Goal: Task Accomplishment & Management: Manage account settings

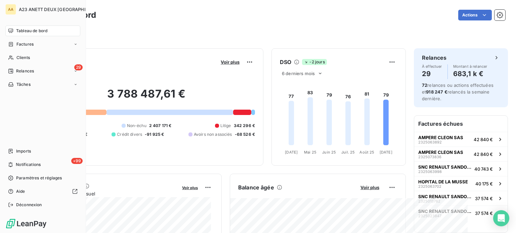
click at [27, 28] on div "Tableau de bord" at bounding box center [42, 31] width 75 height 11
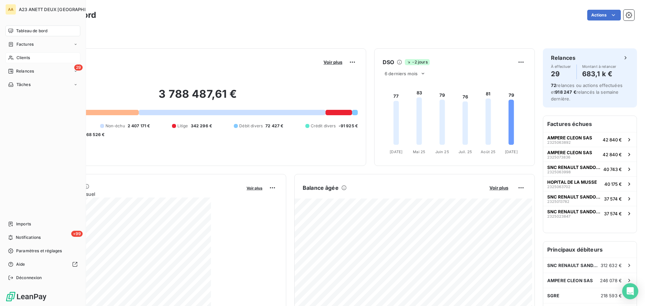
click at [23, 58] on span "Clients" at bounding box center [22, 58] width 13 height 6
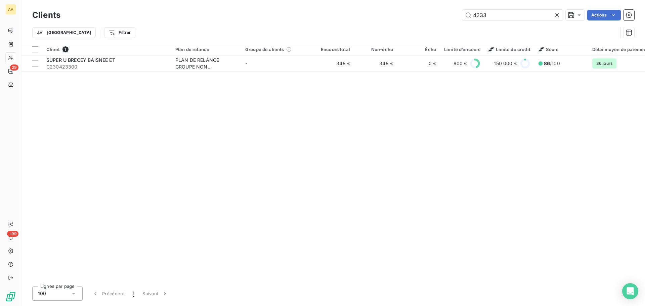
drag, startPoint x: 493, startPoint y: 12, endPoint x: 443, endPoint y: 11, distance: 50.1
click at [447, 16] on div "4233 Actions" at bounding box center [352, 15] width 566 height 11
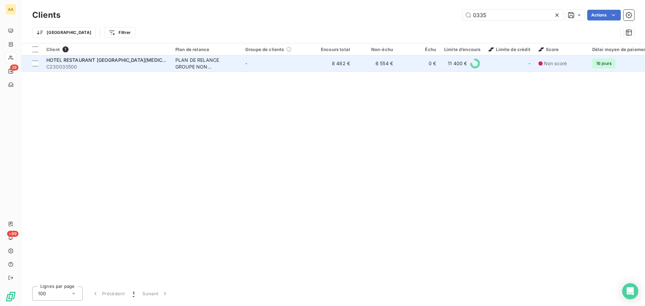
type input "0335"
click at [115, 66] on span "C230033500" at bounding box center [106, 66] width 121 height 7
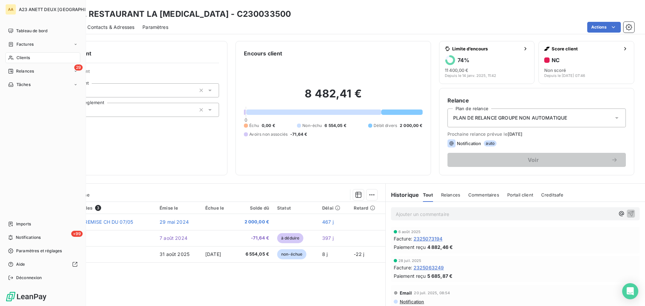
click at [23, 55] on span "Clients" at bounding box center [22, 58] width 13 height 6
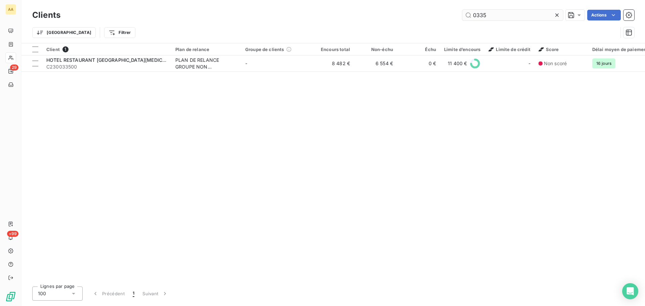
drag, startPoint x: 478, startPoint y: 11, endPoint x: 463, endPoint y: 13, distance: 14.6
click at [463, 13] on div "Clients 0335 Actions" at bounding box center [333, 15] width 602 height 14
drag, startPoint x: 496, startPoint y: 13, endPoint x: 455, endPoint y: 18, distance: 41.6
click at [465, 17] on input "0335" at bounding box center [512, 15] width 101 height 11
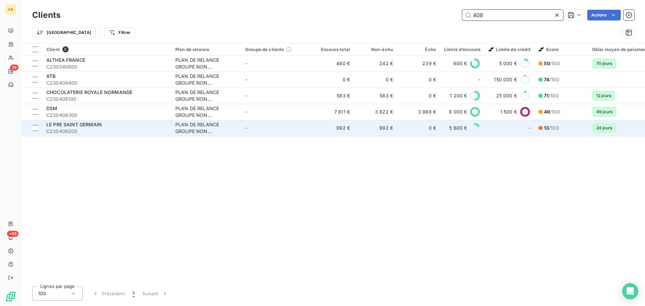
type input "408"
click at [81, 123] on span "LE PRE SAINT GERMAIN" at bounding box center [73, 125] width 55 height 6
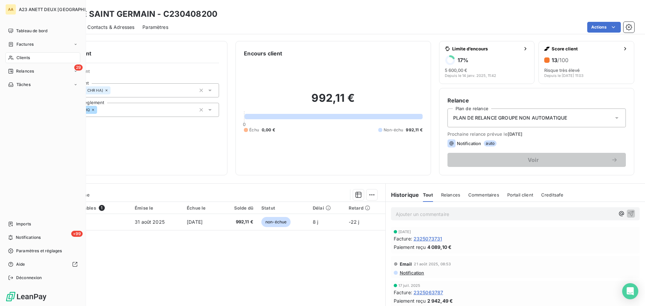
click at [23, 56] on span "Clients" at bounding box center [22, 58] width 13 height 6
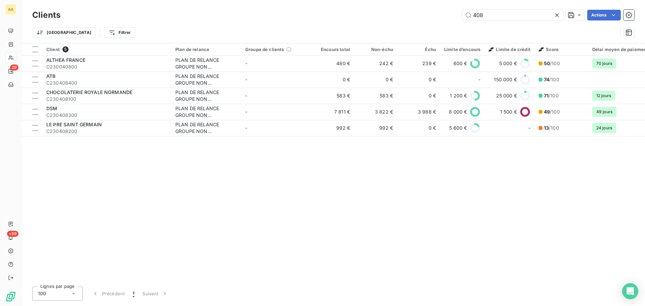
drag, startPoint x: 486, startPoint y: 18, endPoint x: 436, endPoint y: 20, distance: 50.8
click at [436, 20] on div "Clients 408 Actions" at bounding box center [333, 15] width 602 height 14
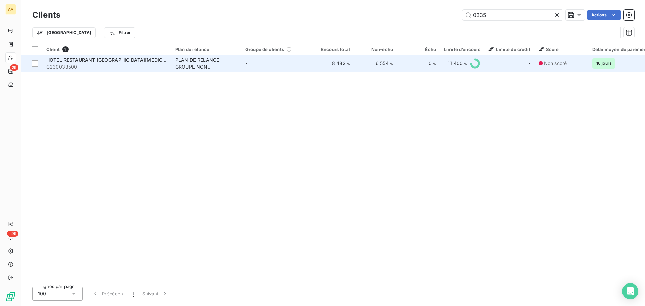
type input "0335"
click at [113, 60] on span "HOTEL RESTAURANT [GEOGRAPHIC_DATA][MEDICAL_DATA]" at bounding box center [115, 60] width 138 height 6
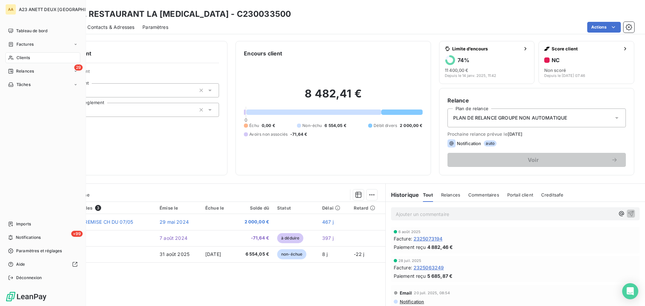
click at [25, 54] on div "Clients" at bounding box center [42, 57] width 75 height 11
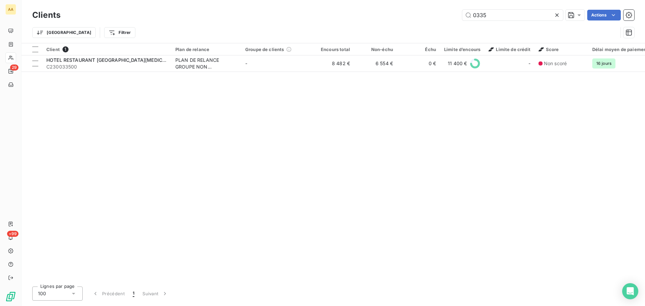
drag, startPoint x: 505, startPoint y: 18, endPoint x: 430, endPoint y: 20, distance: 74.3
click at [433, 21] on div "Clients 0335 Actions" at bounding box center [333, 15] width 602 height 14
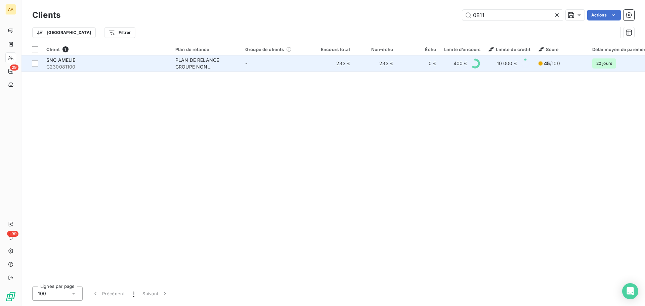
type input "0811"
click at [83, 57] on div "SNC AMELIE" at bounding box center [106, 60] width 121 height 7
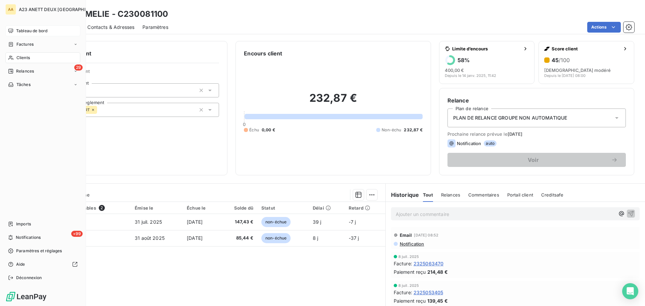
click at [16, 29] on span "Tableau de bord" at bounding box center [31, 31] width 31 height 6
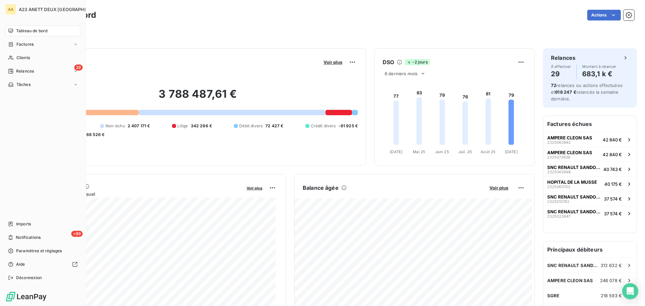
click at [18, 71] on span "Relances" at bounding box center [25, 71] width 18 height 6
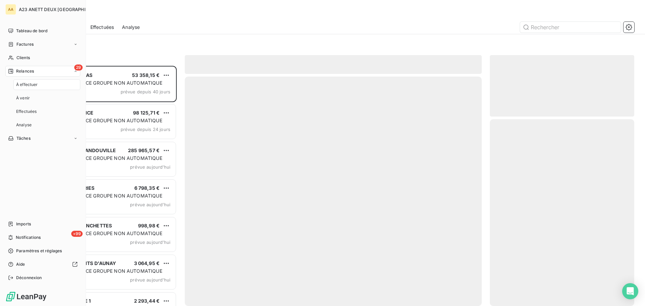
scroll to position [235, 139]
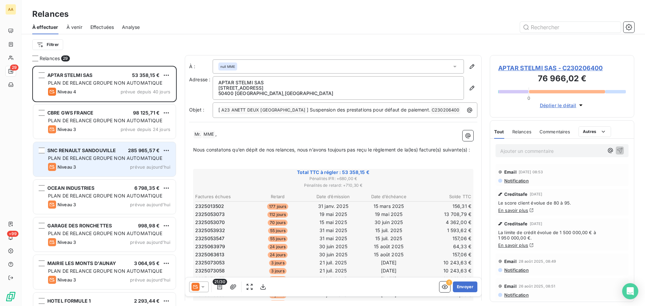
click at [135, 164] on div "Niveau 3 prévue [DATE]" at bounding box center [109, 167] width 122 height 8
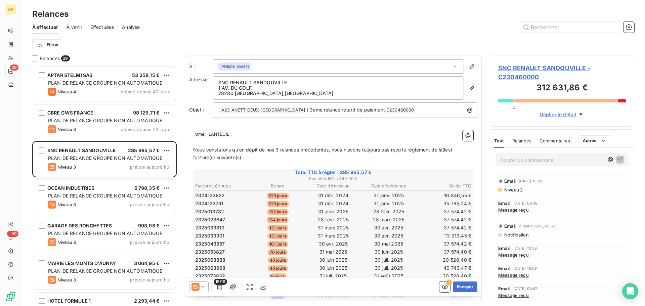
scroll to position [235, 139]
click at [464, 233] on button "Envoyer" at bounding box center [465, 286] width 25 height 11
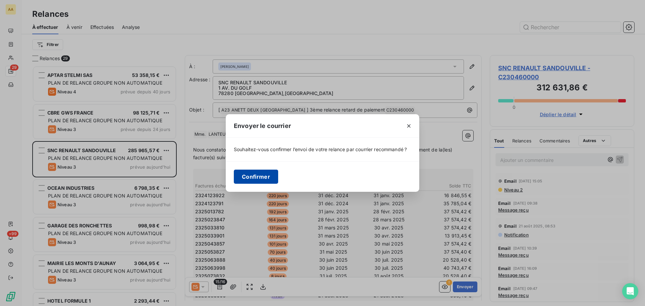
click at [257, 177] on button "Confirmer" at bounding box center [256, 177] width 44 height 14
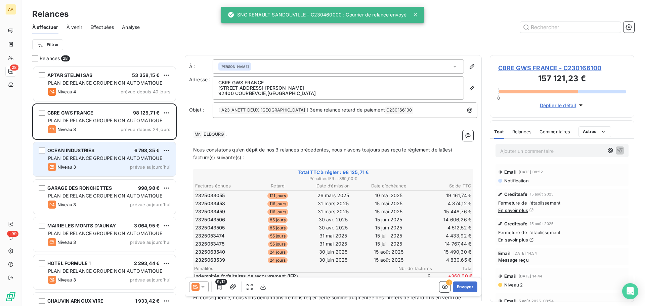
scroll to position [235, 139]
click at [124, 165] on div "Niveau 3 prévue [DATE]" at bounding box center [109, 167] width 122 height 8
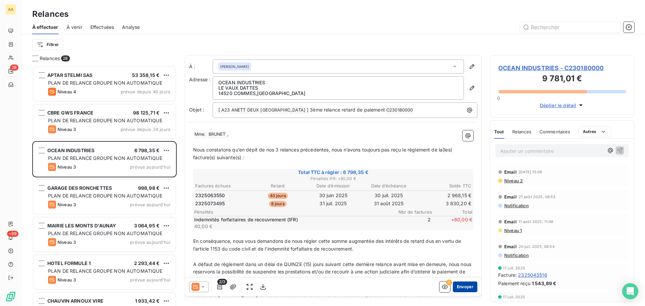
click at [461, 233] on button "Envoyer" at bounding box center [465, 286] width 25 height 11
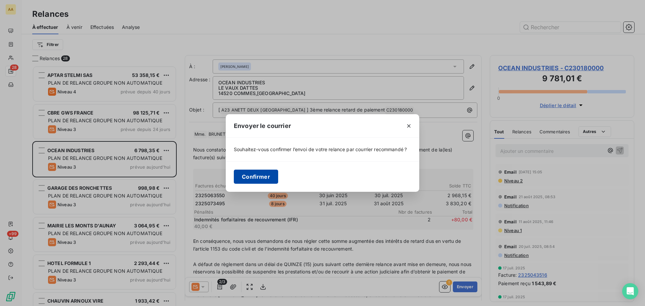
click at [260, 174] on button "Confirmer" at bounding box center [256, 177] width 44 height 14
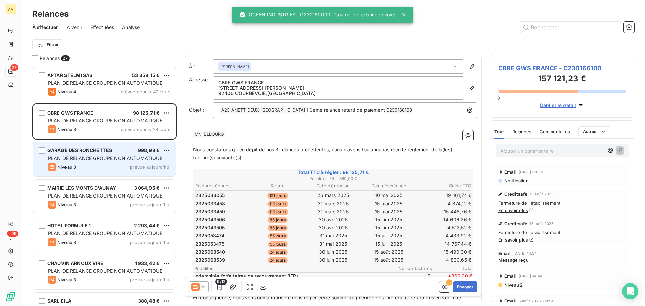
click at [124, 152] on div "GARAGE DES RONCHETTES 998,98 €" at bounding box center [109, 150] width 122 height 6
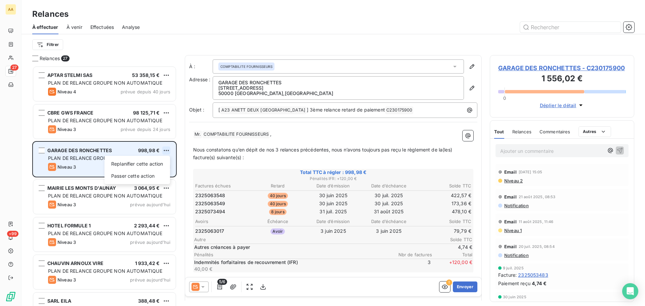
click at [166, 148] on html "AA 27 +99 Relances À effectuer À venir Effectuées Analyse Filtrer Relances 27 A…" at bounding box center [322, 153] width 645 height 306
click at [132, 174] on div "Passer cette action" at bounding box center [137, 176] width 60 height 11
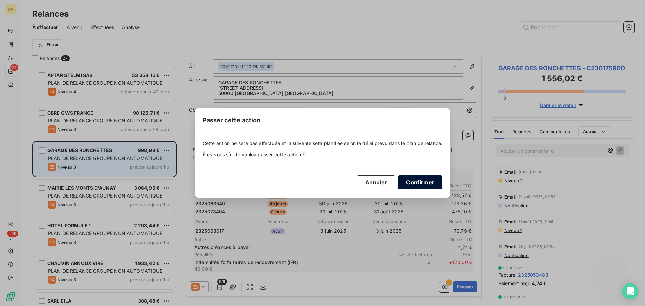
click at [422, 183] on button "Confirmer" at bounding box center [420, 182] width 44 height 14
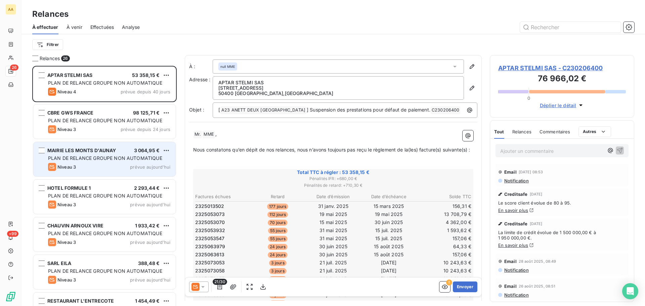
click at [127, 154] on div "MAIRIE LES MONTS D'AUNAY 3 064,95 € PLAN DE RELANCE GROUPE NON AUTOMATIQUE Nive…" at bounding box center [104, 159] width 142 height 34
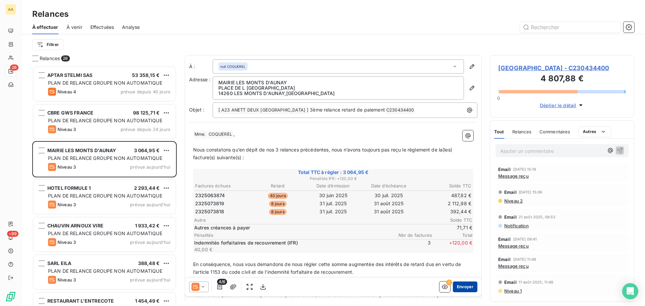
click at [464, 233] on button "Envoyer" at bounding box center [465, 286] width 25 height 11
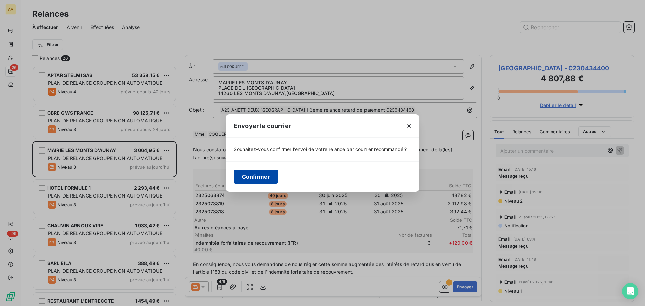
click at [246, 179] on button "Confirmer" at bounding box center [256, 177] width 44 height 14
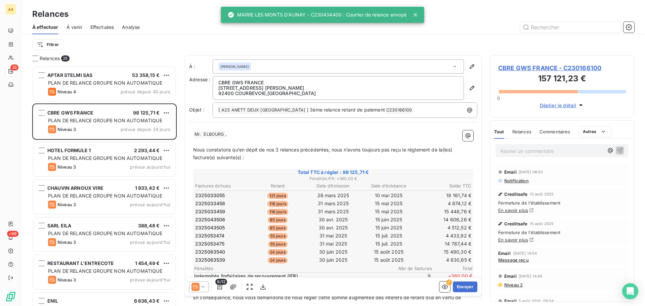
click at [141, 153] on span "2 293,44 €" at bounding box center [147, 150] width 26 height 6
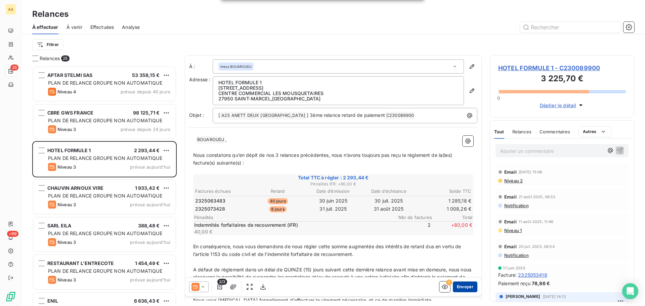
click at [461, 233] on button "Envoyer" at bounding box center [465, 286] width 25 height 11
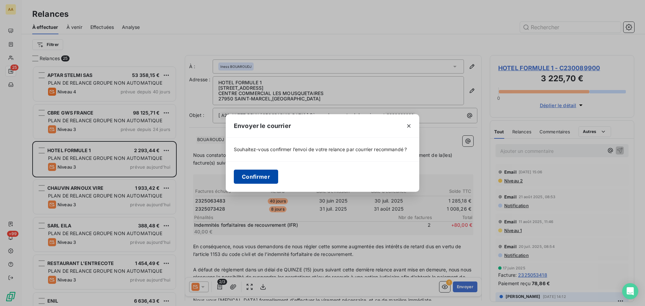
click at [250, 171] on button "Confirmer" at bounding box center [256, 177] width 44 height 14
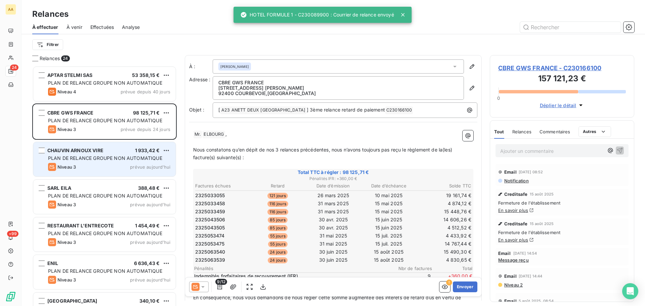
click at [127, 153] on div "CHAUVIN ARNOUX VIRE 1 933,42 €" at bounding box center [109, 150] width 122 height 6
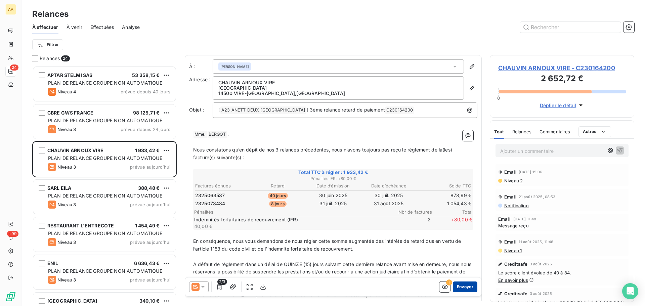
click at [458, 233] on button "Envoyer" at bounding box center [465, 286] width 25 height 11
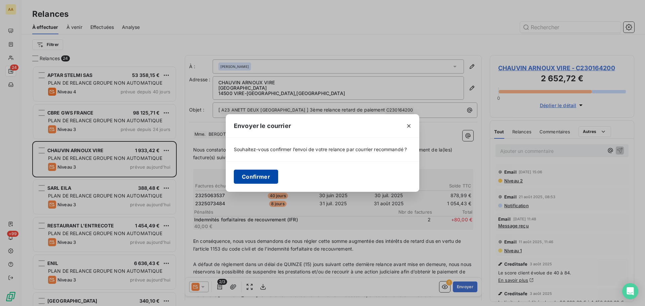
click at [258, 178] on button "Confirmer" at bounding box center [256, 177] width 44 height 14
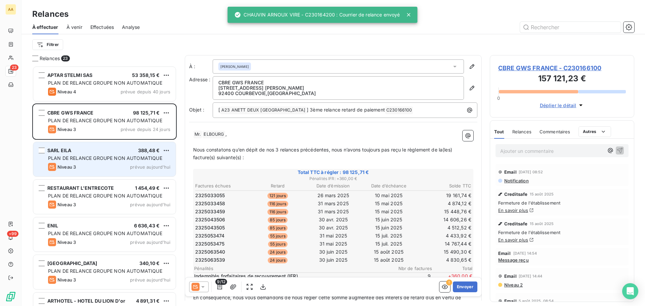
click at [116, 167] on div "Niveau 3 prévue [DATE]" at bounding box center [109, 167] width 122 height 8
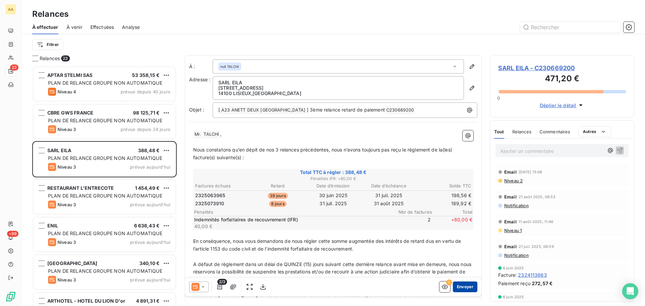
click at [458, 233] on button "Envoyer" at bounding box center [465, 286] width 25 height 11
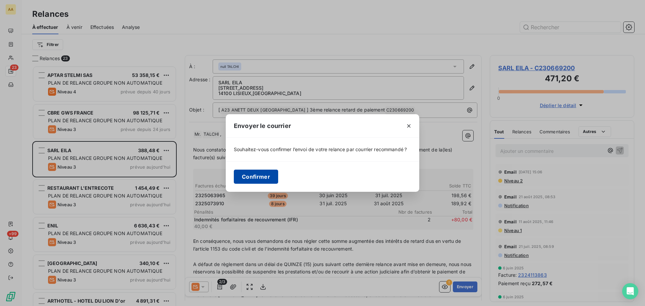
click at [250, 175] on button "Confirmer" at bounding box center [256, 177] width 44 height 14
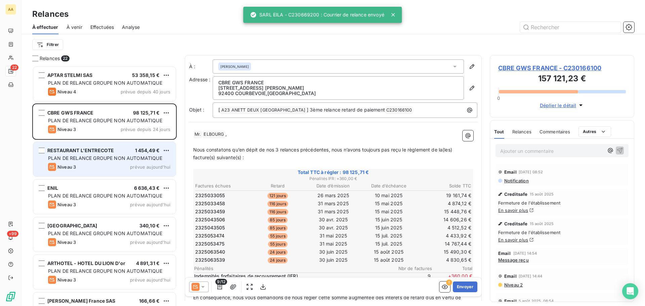
click at [126, 155] on div "RESTAURANT L'ENTRECOTE 1 454,49 € PLAN DE RELANCE GROUPE NON AUTOMATIQUE Niveau…" at bounding box center [104, 159] width 142 height 34
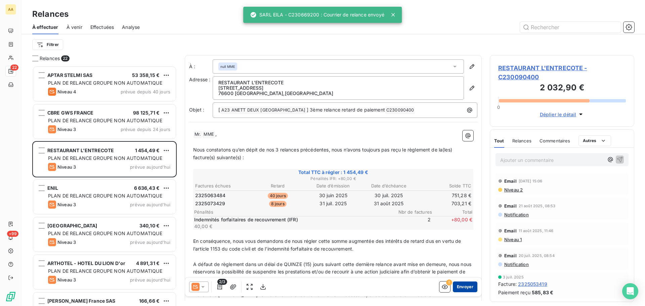
click at [463, 233] on button "Envoyer" at bounding box center [465, 286] width 25 height 11
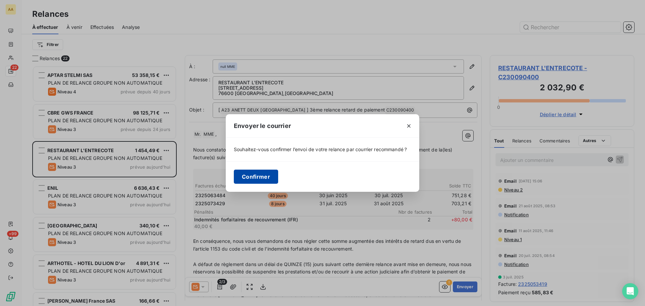
click at [262, 176] on button "Confirmer" at bounding box center [256, 177] width 44 height 14
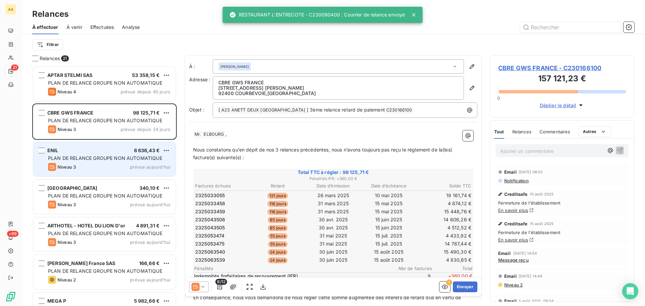
click at [123, 167] on div "Niveau 3 prévue [DATE]" at bounding box center [109, 167] width 122 height 8
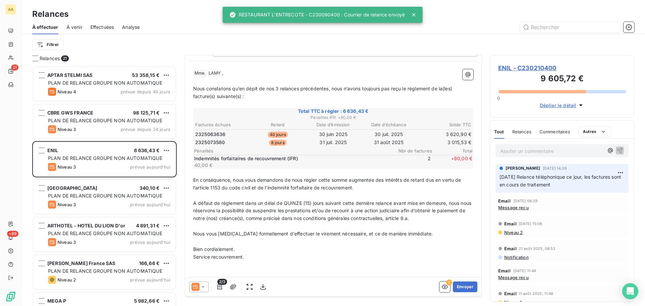
scroll to position [72, 0]
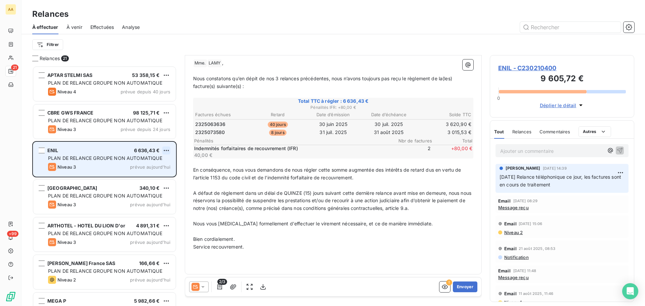
click at [165, 149] on html "AA 21 +99 Relances À effectuer À venir Effectuées Analyse Filtrer Relances 21 A…" at bounding box center [322, 153] width 645 height 306
click at [126, 176] on div "Passer cette action" at bounding box center [137, 176] width 60 height 11
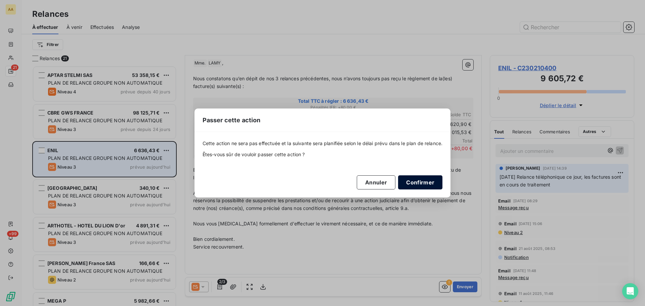
click at [425, 182] on button "Confirmer" at bounding box center [420, 182] width 44 height 14
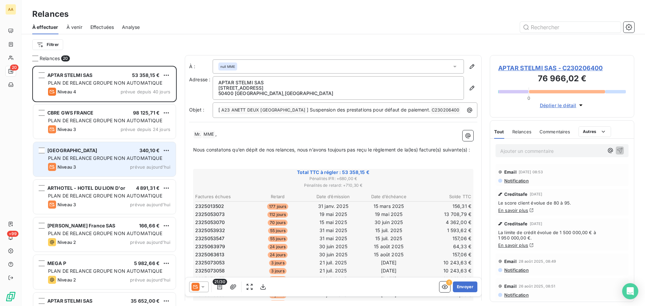
click at [147, 163] on div "OCEANE RESORT 340,10 € PLAN DE RELANCE GROUPE NON AUTOMATIQUE Niveau 3 prévue […" at bounding box center [104, 159] width 142 height 34
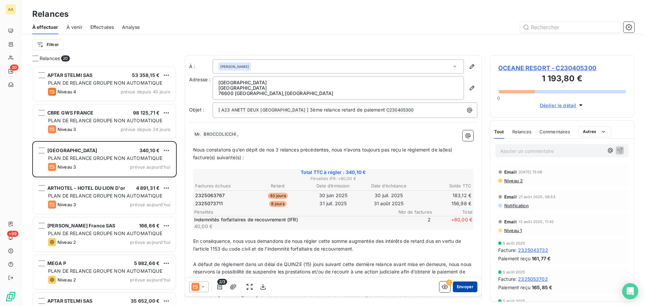
click at [464, 233] on button "Envoyer" at bounding box center [465, 286] width 25 height 11
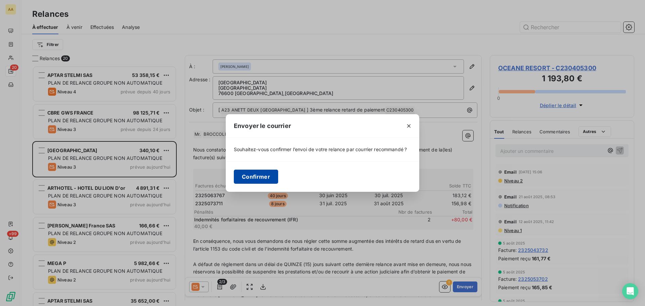
click at [268, 182] on button "Confirmer" at bounding box center [256, 177] width 44 height 14
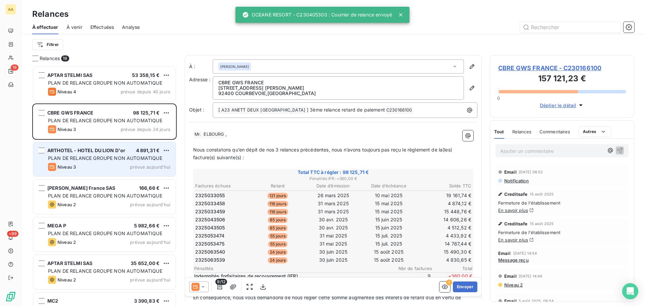
click at [133, 159] on span "PLAN DE RELANCE GROUPE NON AUTOMATIQUE" at bounding box center [105, 158] width 114 height 6
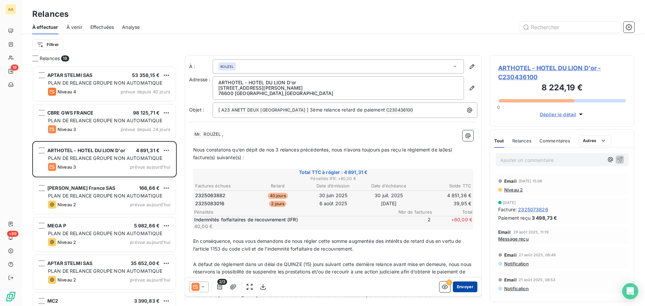
click at [465, 233] on button "Envoyer" at bounding box center [465, 286] width 25 height 11
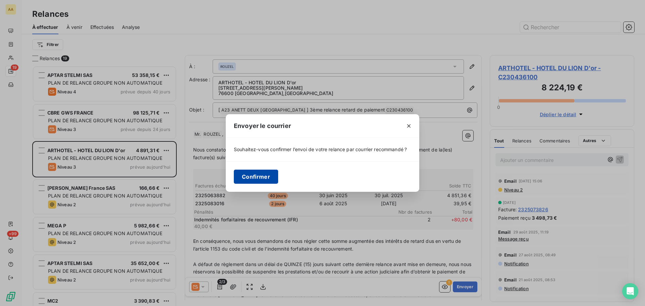
click at [265, 176] on button "Confirmer" at bounding box center [256, 177] width 44 height 14
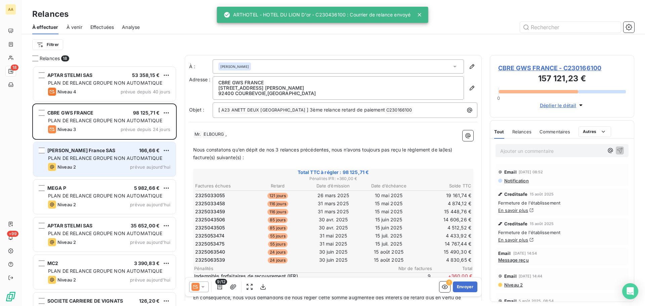
click at [135, 157] on span "PLAN DE RELANCE GROUPE NON AUTOMATIQUE" at bounding box center [105, 158] width 114 height 6
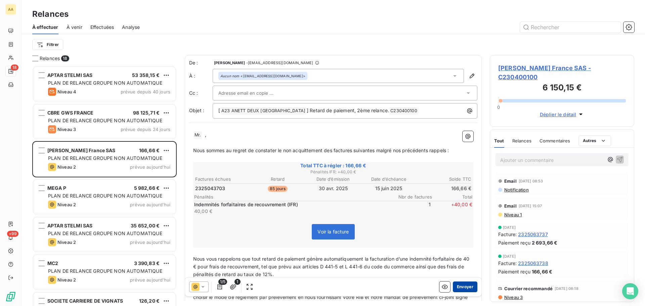
click at [462, 233] on button "Envoyer" at bounding box center [465, 286] width 25 height 11
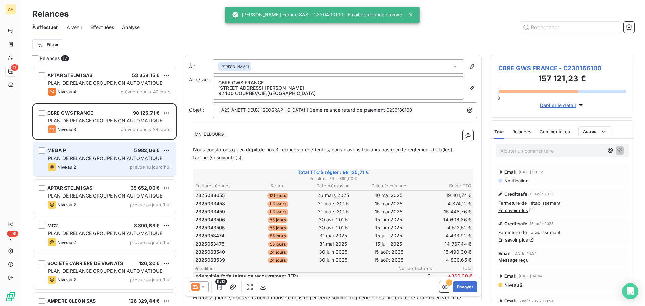
click at [88, 159] on span "PLAN DE RELANCE GROUPE NON AUTOMATIQUE" at bounding box center [105, 158] width 114 height 6
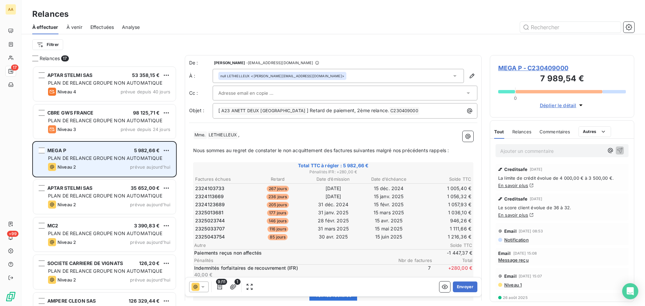
click at [161, 142] on div "MEGA P 5 982,66 € PLAN DE RELANCE GROUPE NON AUTOMATIQUE Niveau 2 prévue [DATE]" at bounding box center [104, 159] width 143 height 35
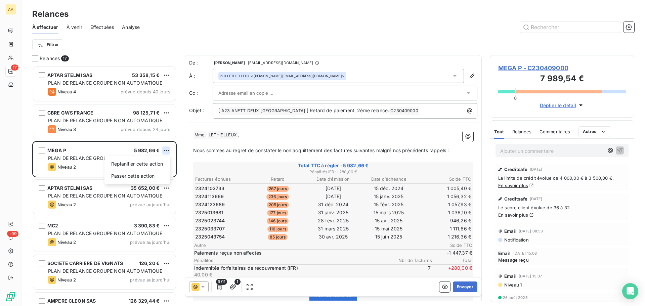
click at [168, 149] on html "AA 17 +99 Relances À effectuer À venir Effectuées Analyse Filtrer Relances 17 A…" at bounding box center [322, 153] width 645 height 306
click at [146, 174] on div "Passer cette action" at bounding box center [137, 176] width 60 height 11
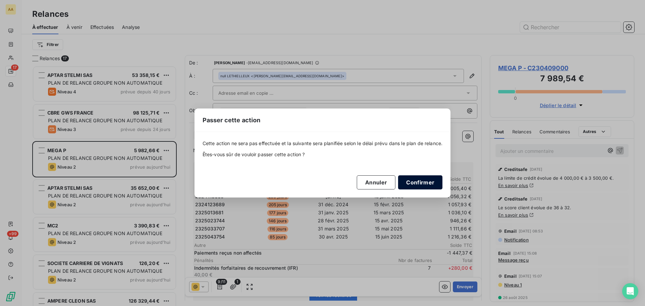
click at [420, 182] on button "Confirmer" at bounding box center [420, 182] width 44 height 14
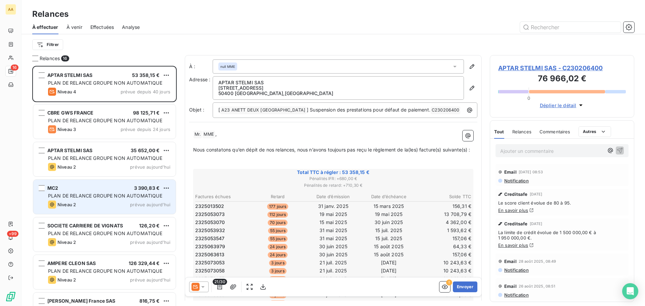
click at [113, 194] on span "PLAN DE RELANCE GROUPE NON AUTOMATIQUE" at bounding box center [105, 196] width 114 height 6
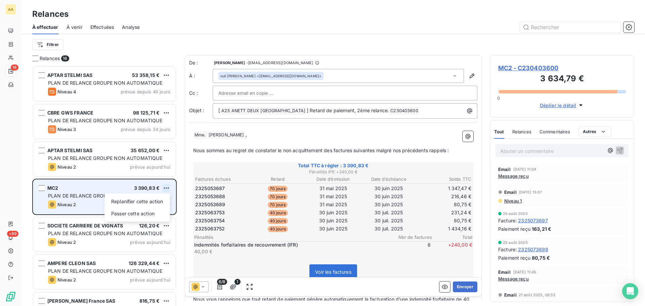
click at [168, 185] on html "AA 16 +99 Relances À effectuer À venir Effectuées Analyse Filtrer Relances 16 A…" at bounding box center [322, 153] width 645 height 306
click at [144, 210] on div "Passer cette action" at bounding box center [137, 213] width 60 height 11
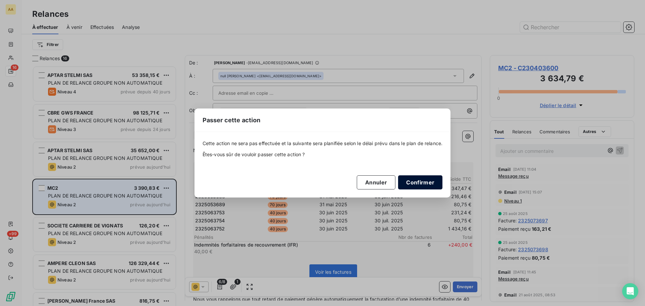
click at [431, 184] on button "Confirmer" at bounding box center [420, 182] width 44 height 14
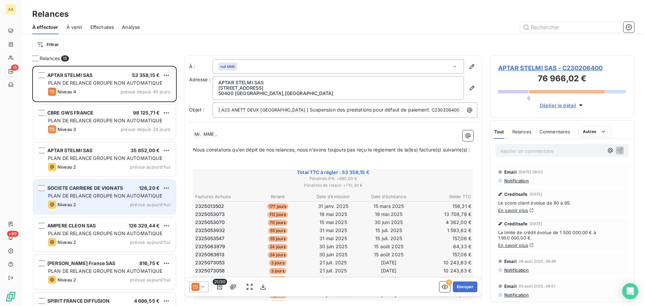
click at [138, 190] on div "SOCIETE CARRIERE DE VIGNATS 126,20 €" at bounding box center [109, 188] width 122 height 6
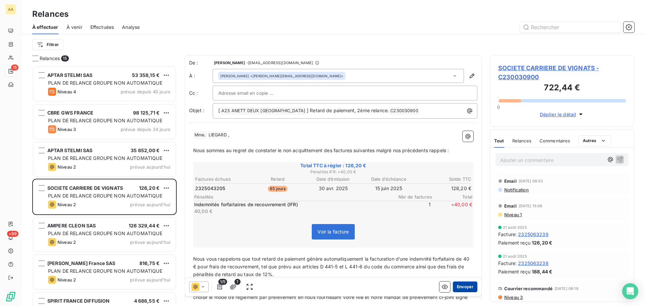
click at [453, 233] on button "Envoyer" at bounding box center [465, 286] width 25 height 11
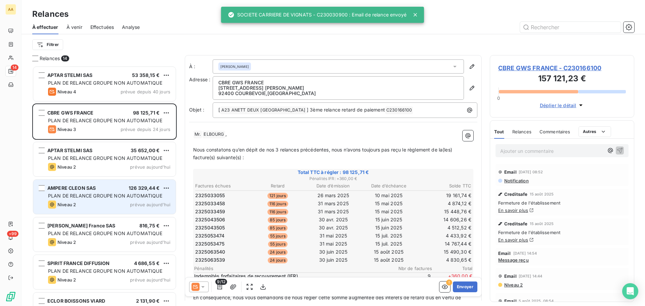
click at [126, 192] on div "AMPERE CLEON SAS 126 329,44 € PLAN DE RELANCE GROUPE NON AUTOMATIQUE Niveau 2 p…" at bounding box center [104, 197] width 142 height 34
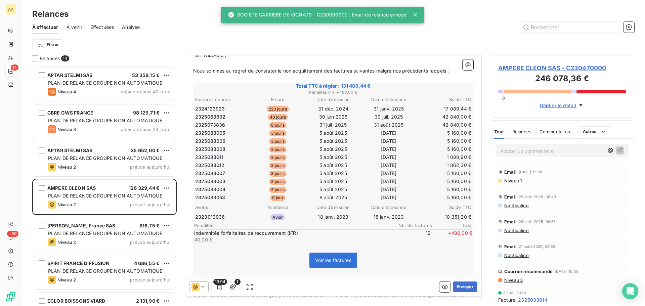
scroll to position [101, 0]
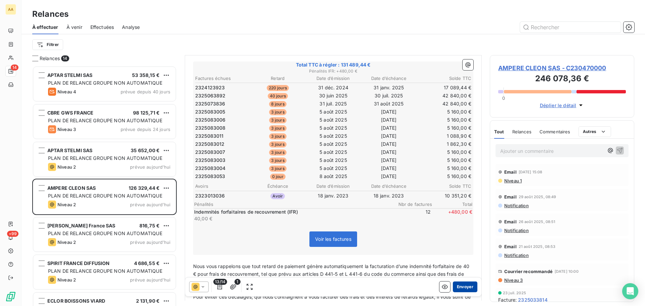
click at [460, 233] on button "Envoyer" at bounding box center [465, 286] width 25 height 11
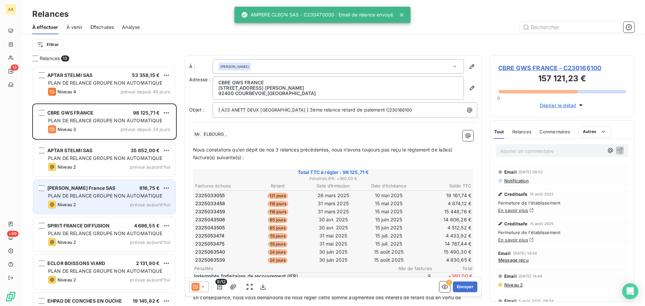
click at [114, 194] on span "PLAN DE RELANCE GROUPE NON AUTOMATIQUE" at bounding box center [105, 196] width 114 height 6
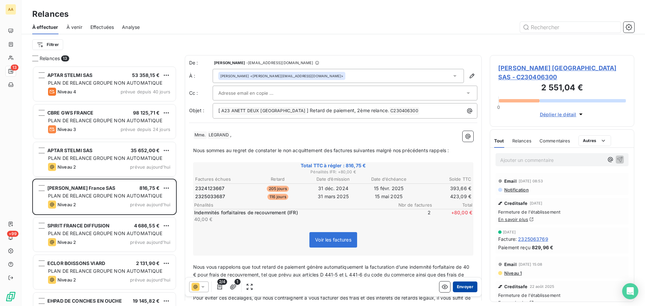
click at [462, 233] on button "Envoyer" at bounding box center [465, 286] width 25 height 11
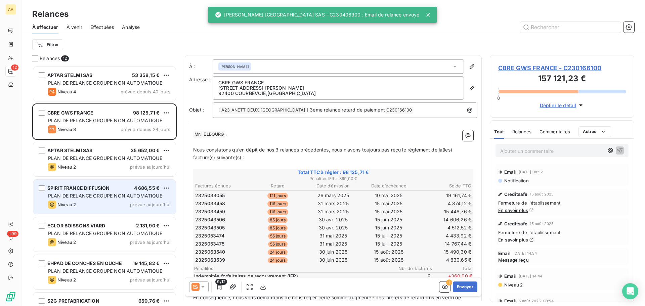
click at [65, 198] on span "PLAN DE RELANCE GROUPE NON AUTOMATIQUE" at bounding box center [105, 196] width 114 height 6
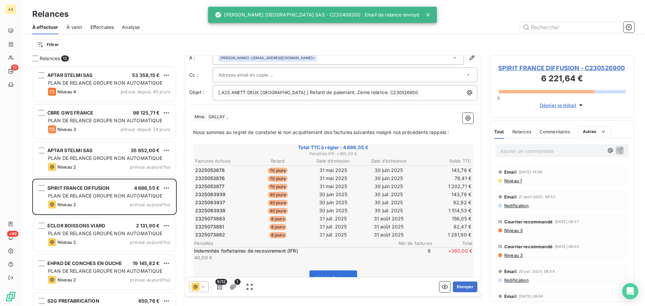
scroll to position [34, 0]
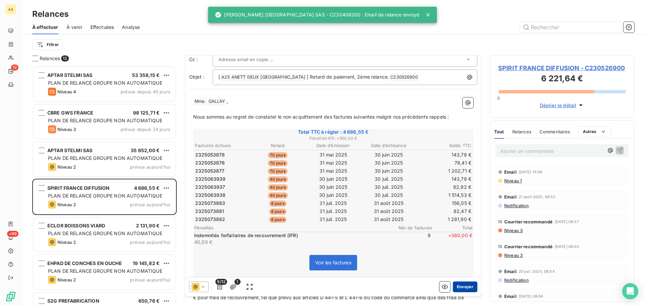
click at [464, 233] on button "Envoyer" at bounding box center [465, 286] width 25 height 11
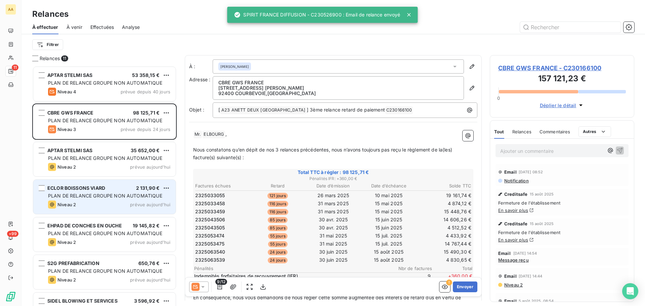
click at [106, 189] on div "ECLOR BOISSONS VIARD 2 131,90 €" at bounding box center [109, 188] width 122 height 6
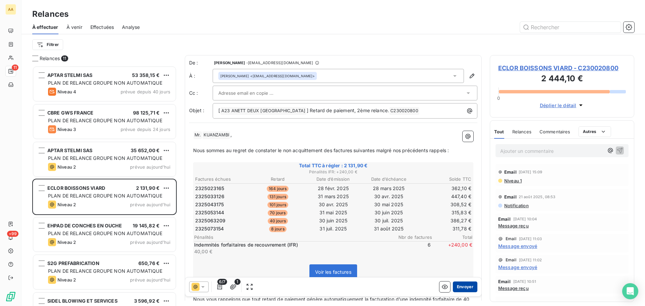
click at [456, 233] on button "Envoyer" at bounding box center [465, 286] width 25 height 11
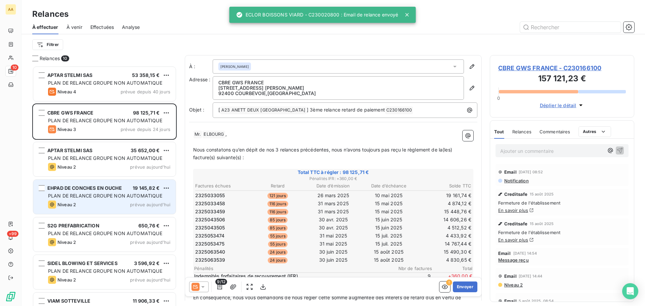
click at [106, 191] on div "EHPAD DE CONCHES EN OUCHE" at bounding box center [84, 188] width 75 height 7
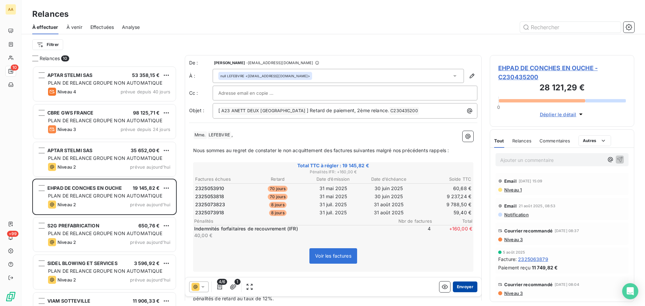
click at [455, 233] on button "Envoyer" at bounding box center [465, 286] width 25 height 11
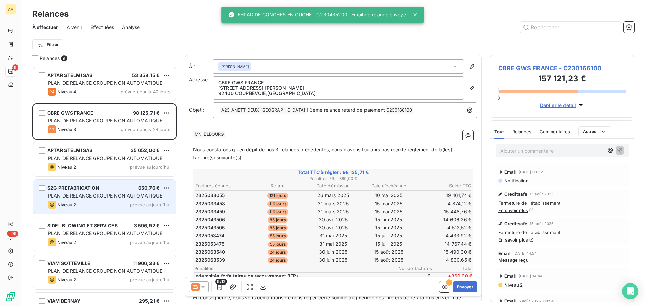
click at [103, 198] on span "PLAN DE RELANCE GROUPE NON AUTOMATIQUE" at bounding box center [105, 196] width 114 height 6
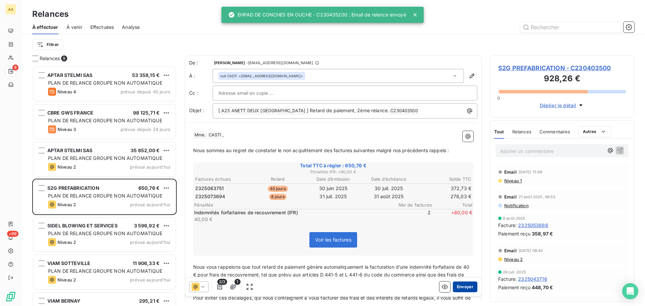
click at [464, 233] on button "Envoyer" at bounding box center [465, 286] width 25 height 11
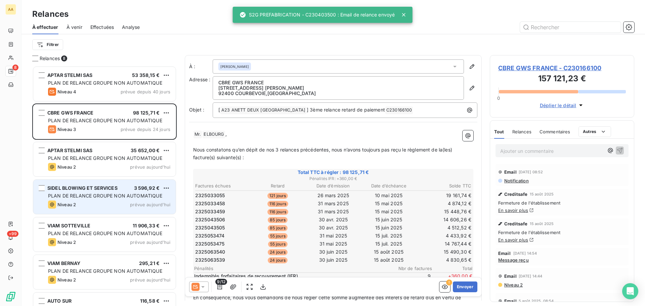
click at [123, 188] on div "SIDEL BLOWING ET SERVICES 3 596,92 €" at bounding box center [109, 188] width 122 height 6
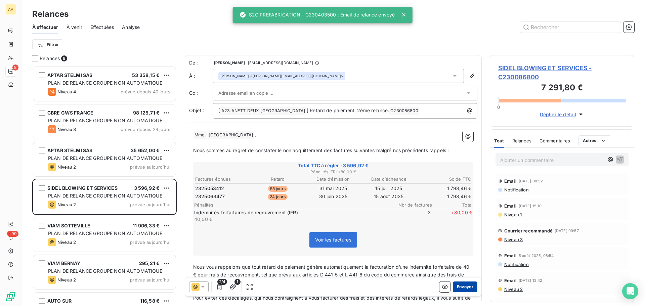
click at [459, 233] on button "Envoyer" at bounding box center [465, 286] width 25 height 11
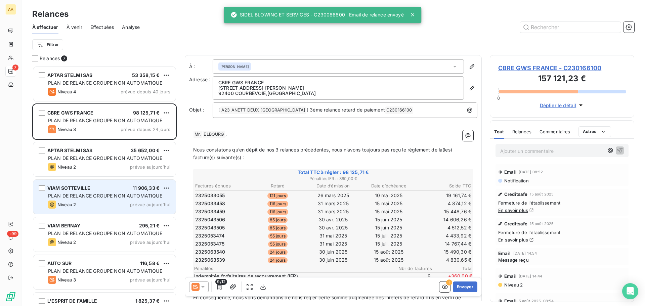
click at [132, 200] on div "VIAM SOTTEVILLE 11 906,33 € PLAN DE RELANCE GROUPE NON AUTOMATIQUE Niveau 2 pré…" at bounding box center [104, 197] width 142 height 34
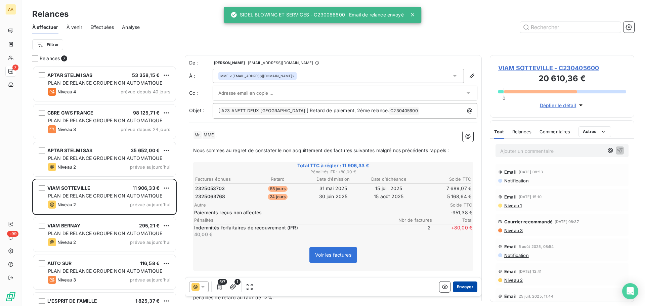
click at [462, 233] on button "Envoyer" at bounding box center [465, 286] width 25 height 11
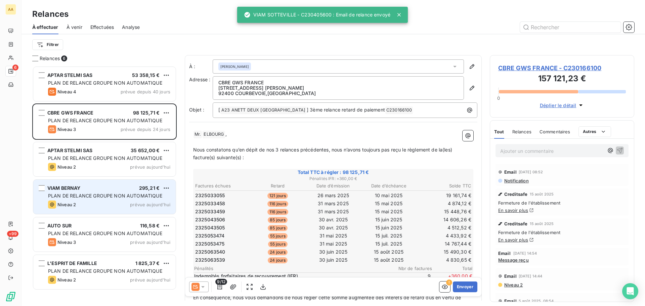
click at [110, 183] on div "VIAM BERNAY 295,21 € PLAN DE RELANCE GROUPE NON AUTOMATIQUE Niveau 2 prévue [DA…" at bounding box center [104, 197] width 142 height 34
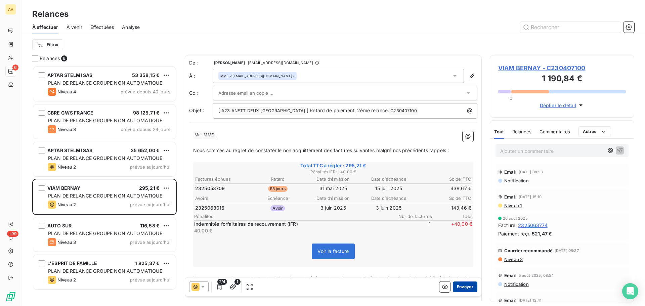
click at [461, 233] on button "Envoyer" at bounding box center [465, 286] width 25 height 11
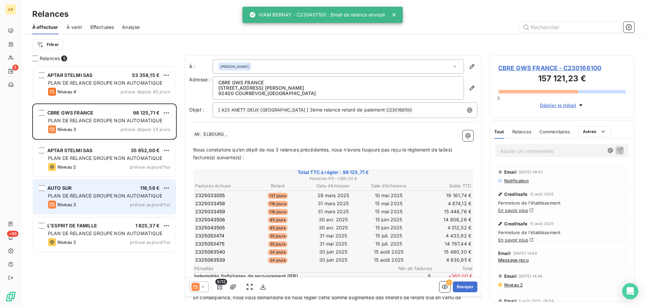
click at [121, 193] on span "PLAN DE RELANCE GROUPE NON AUTOMATIQUE" at bounding box center [105, 196] width 114 height 6
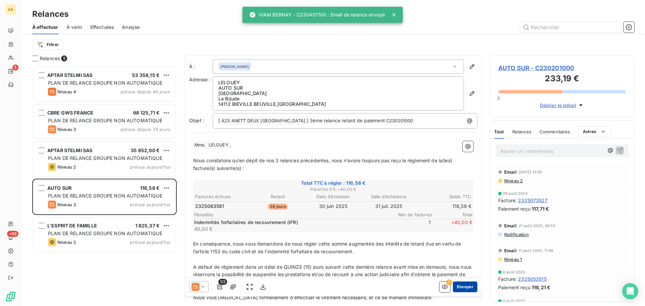
click at [455, 233] on button "Envoyer" at bounding box center [465, 286] width 25 height 11
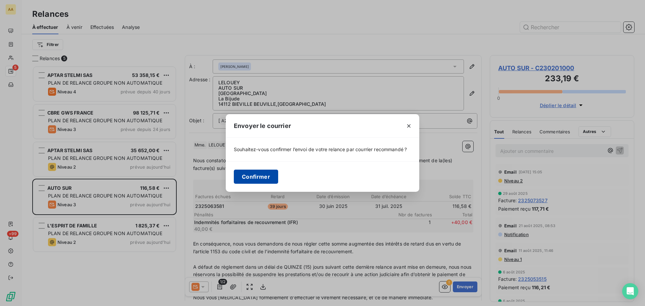
click at [254, 175] on button "Confirmer" at bounding box center [256, 177] width 44 height 14
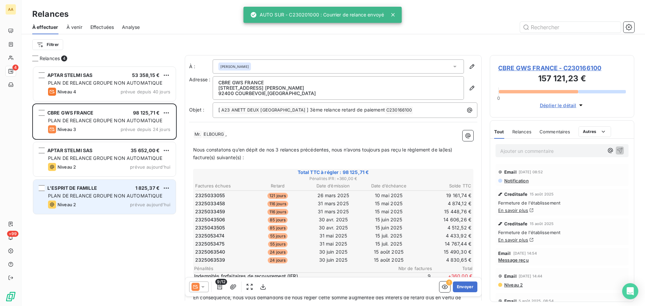
click at [115, 188] on div "L'ESPRIT DE FAMILLE 1 825,37 €" at bounding box center [109, 188] width 122 height 6
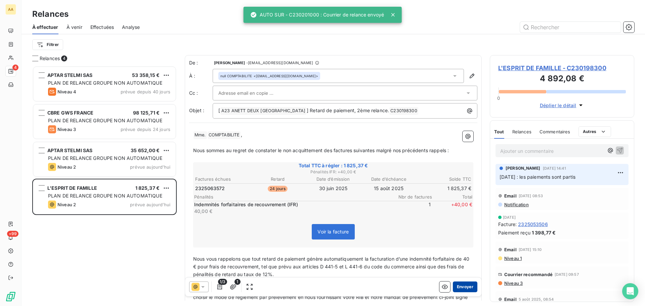
click at [461, 233] on button "Envoyer" at bounding box center [465, 286] width 25 height 11
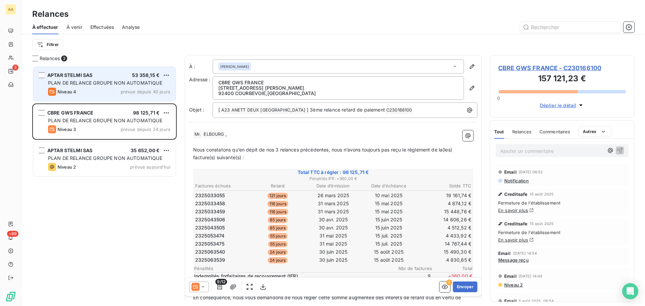
click at [126, 77] on div "APTAR STELMI SAS 53 358,15 €" at bounding box center [109, 75] width 122 height 6
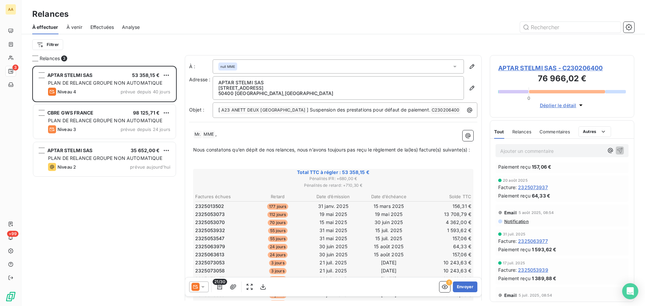
scroll to position [168, 0]
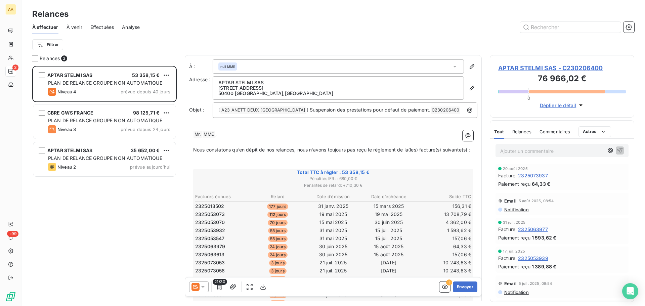
click at [203, 233] on icon at bounding box center [203, 287] width 7 height 7
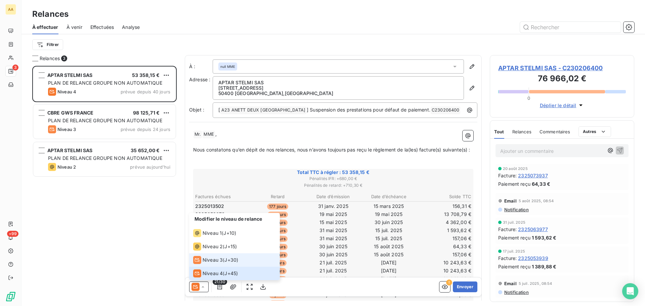
click at [216, 233] on span "Niveau 3" at bounding box center [213, 260] width 20 height 7
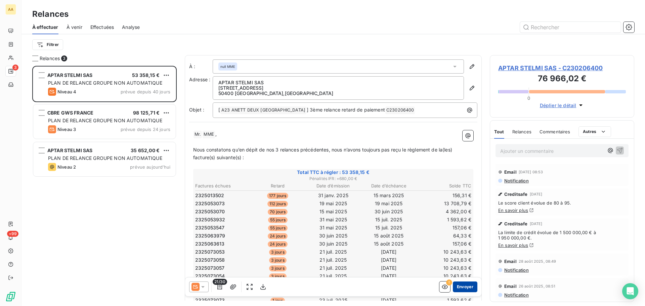
click at [461, 233] on button "Envoyer" at bounding box center [465, 286] width 25 height 11
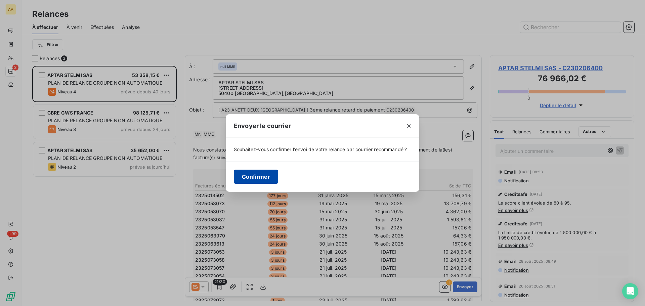
click at [255, 174] on button "Confirmer" at bounding box center [256, 177] width 44 height 14
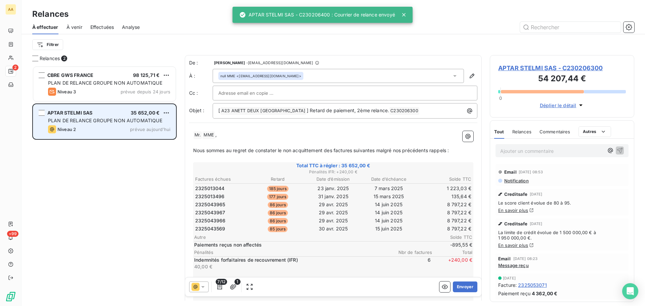
click at [125, 119] on span "PLAN DE RELANCE GROUPE NON AUTOMATIQUE" at bounding box center [105, 121] width 114 height 6
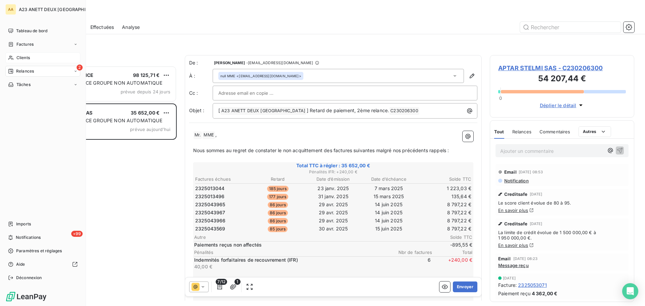
click at [20, 57] on span "Clients" at bounding box center [22, 58] width 13 height 6
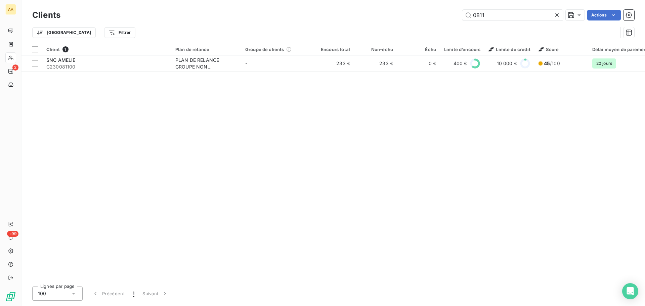
drag, startPoint x: 504, startPoint y: 18, endPoint x: 415, endPoint y: 16, distance: 89.4
click at [415, 16] on div "0811 Actions" at bounding box center [352, 15] width 566 height 11
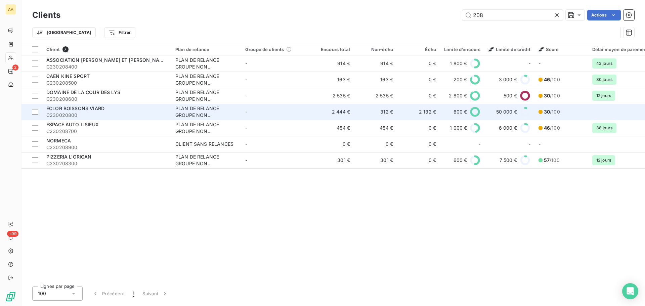
type input "208"
click at [84, 109] on span "ECLOR BOISSONS VIARD" at bounding box center [75, 108] width 58 height 6
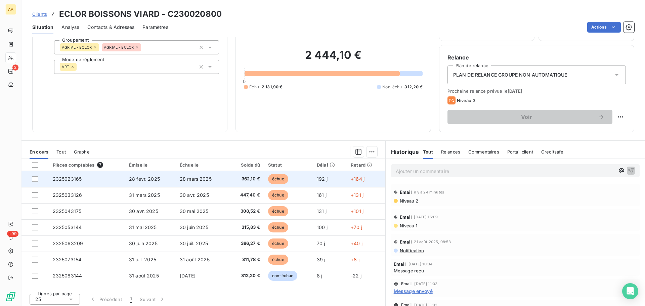
scroll to position [45, 0]
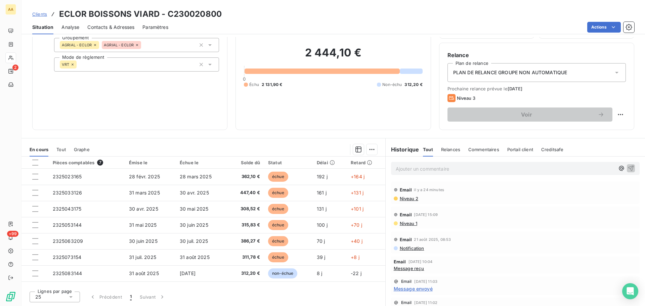
click at [406, 198] on span "Niveau 2" at bounding box center [408, 198] width 19 height 5
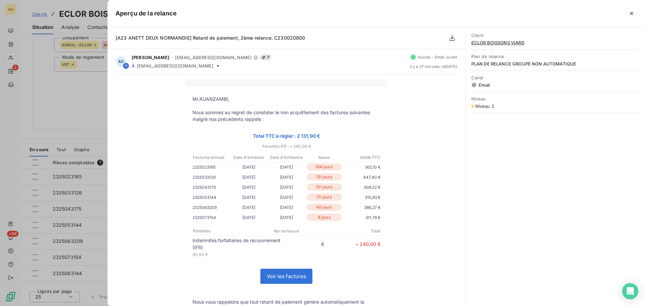
click at [516, 150] on div "Client ECLOR BOISSONS VIARD Plan de relance PLAN DE RELANCE GROUPE NON AUTOMATI…" at bounding box center [555, 166] width 179 height 279
click at [64, 100] on div at bounding box center [322, 153] width 645 height 306
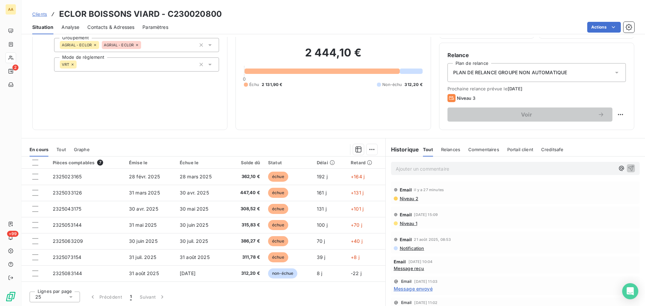
click at [408, 199] on span "Niveau 2" at bounding box center [408, 198] width 19 height 5
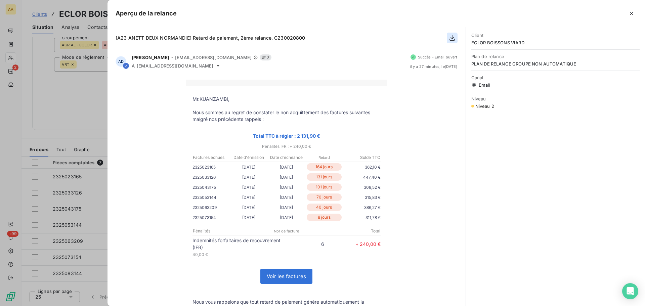
click at [453, 38] on icon "button" at bounding box center [452, 38] width 7 height 7
click at [451, 39] on icon "button" at bounding box center [452, 38] width 7 height 7
click at [59, 94] on div at bounding box center [322, 153] width 645 height 306
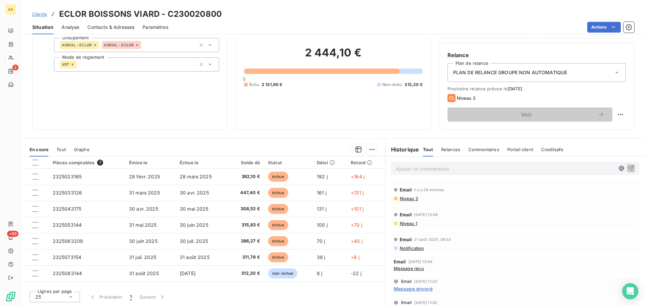
click at [406, 197] on span "Niveau 2" at bounding box center [408, 198] width 19 height 5
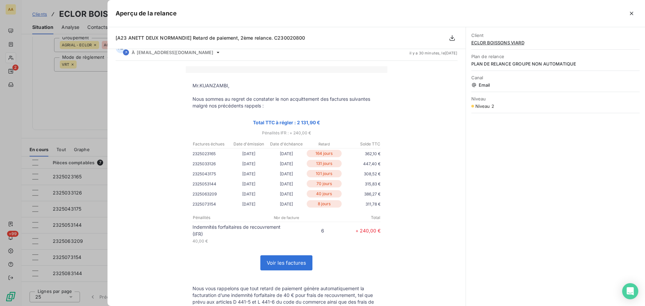
scroll to position [8, 0]
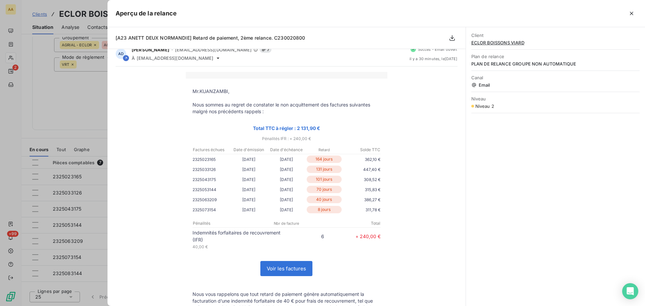
click at [486, 85] on span "Email" at bounding box center [555, 84] width 168 height 5
click at [485, 108] on span "Niveau 2" at bounding box center [484, 105] width 19 height 5
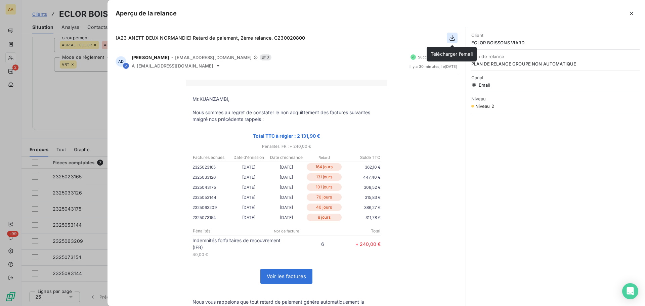
click at [453, 39] on icon "button" at bounding box center [452, 38] width 7 height 7
click at [452, 36] on icon "button" at bounding box center [451, 38] width 5 height 6
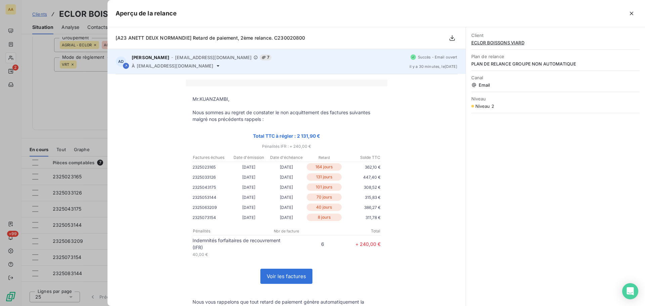
click at [260, 54] on span "7" at bounding box center [266, 57] width 12 height 6
click at [262, 56] on icon at bounding box center [264, 57] width 4 height 4
click at [215, 65] on icon at bounding box center [217, 65] width 5 height 5
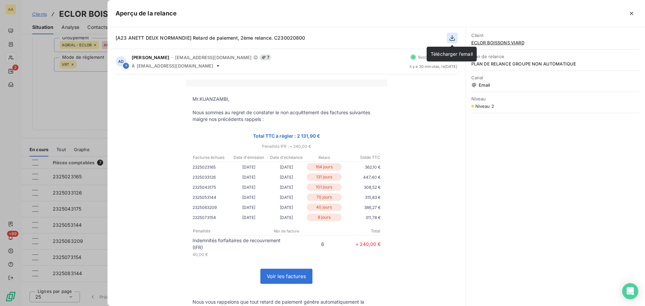
click at [451, 38] on icon "button" at bounding box center [451, 38] width 5 height 6
click at [452, 37] on icon "button" at bounding box center [452, 38] width 7 height 7
click at [491, 44] on span "ECLOR BOISSONS VIARD" at bounding box center [555, 42] width 168 height 5
click at [69, 96] on div at bounding box center [322, 153] width 645 height 306
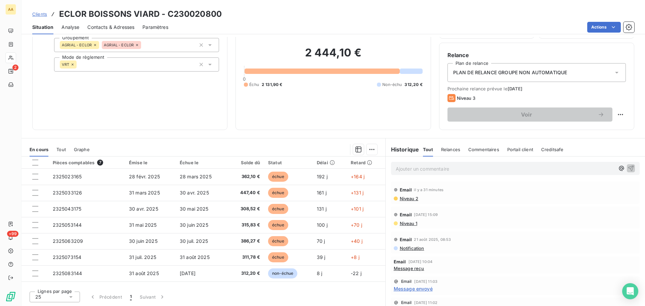
click at [441, 147] on span "Relances" at bounding box center [450, 149] width 19 height 5
click at [402, 197] on span "Niveau 2" at bounding box center [408, 198] width 19 height 5
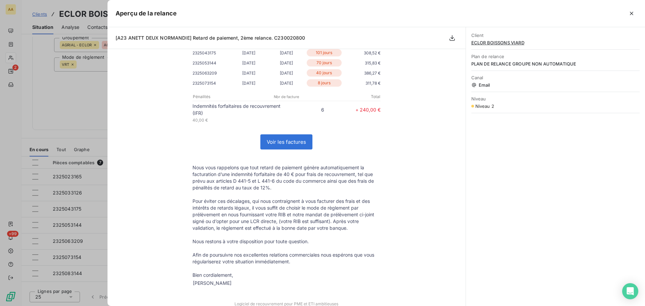
scroll to position [176, 0]
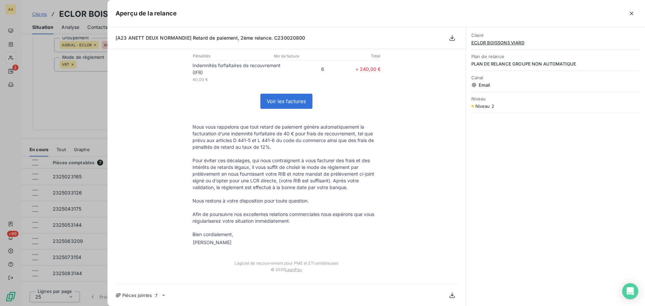
click at [146, 233] on span "Pièces jointes" at bounding box center [137, 295] width 30 height 5
click at [163, 233] on icon at bounding box center [163, 295] width 5 height 5
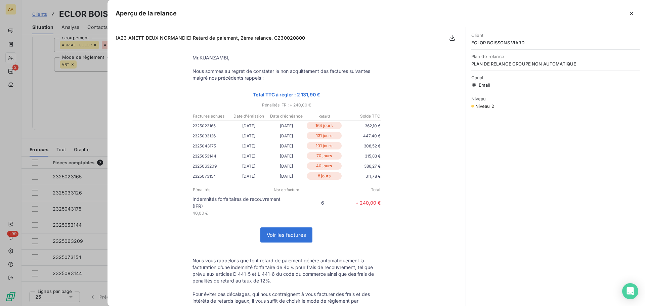
scroll to position [0, 0]
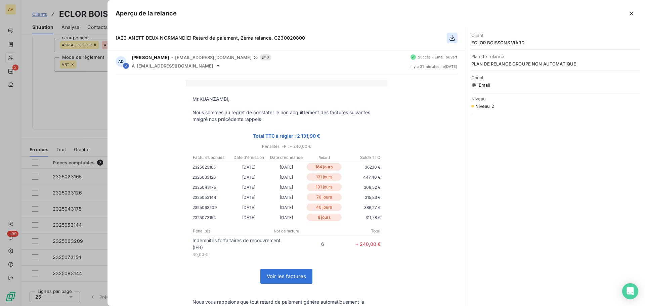
click at [449, 37] on icon "button" at bounding box center [452, 38] width 7 height 7
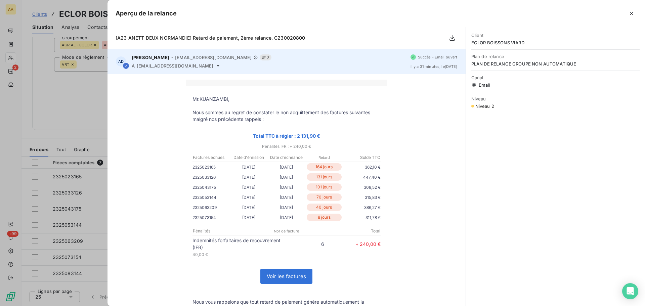
click at [156, 67] on span "[EMAIL_ADDRESS][DOMAIN_NAME]" at bounding box center [175, 65] width 77 height 5
click at [127, 67] on icon at bounding box center [126, 66] width 4 height 4
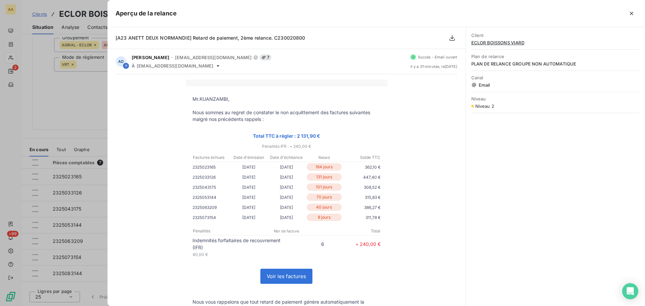
drag, startPoint x: 143, startPoint y: 68, endPoint x: 536, endPoint y: 119, distance: 397.0
click at [516, 119] on div "Client ECLOR BOISSONS VIARD Plan de relance PLAN DE RELANCE GROUPE NON AUTOMATI…" at bounding box center [555, 166] width 179 height 279
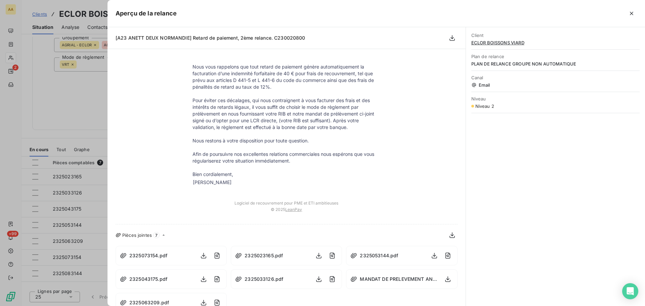
scroll to position [248, 0]
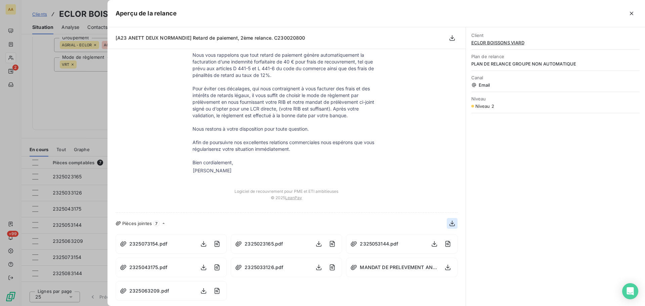
click at [449, 223] on icon "button" at bounding box center [451, 223] width 5 height 6
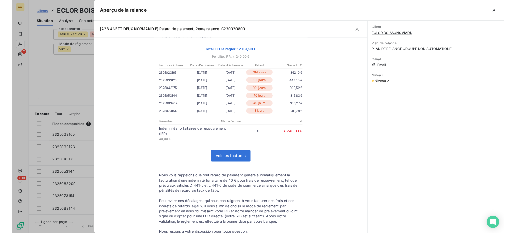
scroll to position [0, 0]
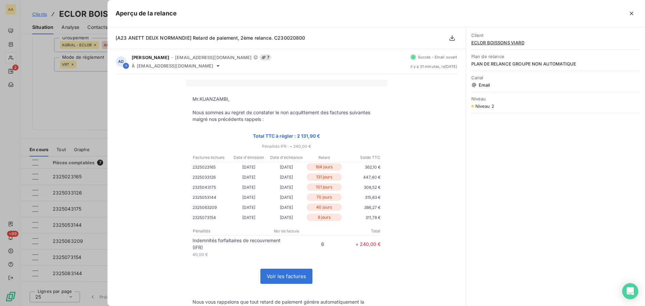
click at [72, 91] on div at bounding box center [322, 153] width 645 height 306
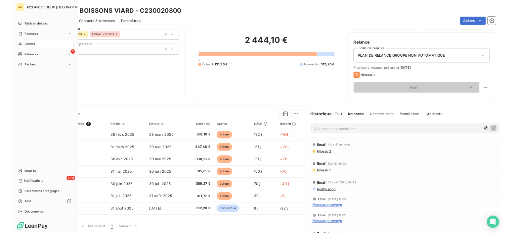
scroll to position [45, 0]
